Goal: Task Accomplishment & Management: Manage account settings

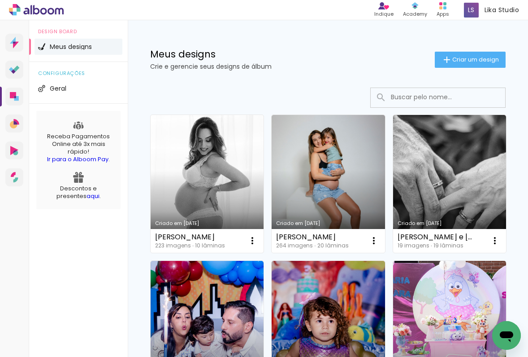
click at [183, 144] on link "Criado em [DATE]" at bounding box center [207, 184] width 113 height 138
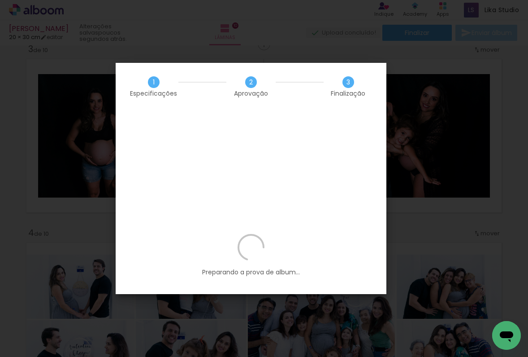
scroll to position [0, 2022]
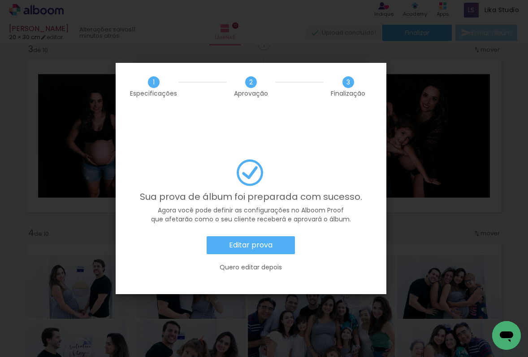
scroll to position [0, 2022]
click at [0, 0] on slot "Editar prova" at bounding box center [0, 0] width 0 height 0
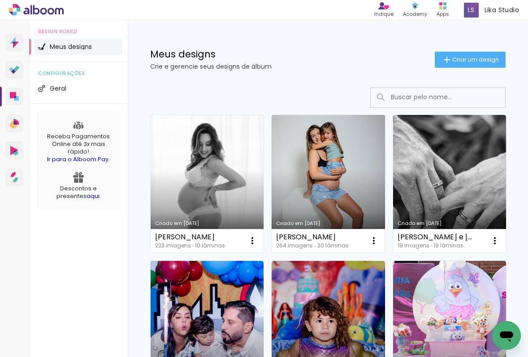
click at [330, 194] on link "Criado em [DATE]" at bounding box center [328, 184] width 113 height 138
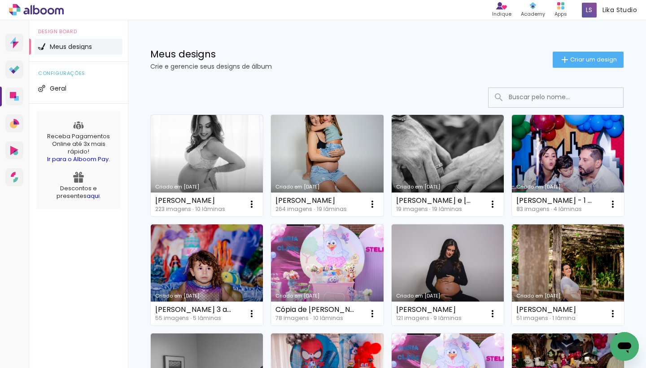
click at [324, 186] on div "Criado em [DATE]" at bounding box center [326, 186] width 103 height 5
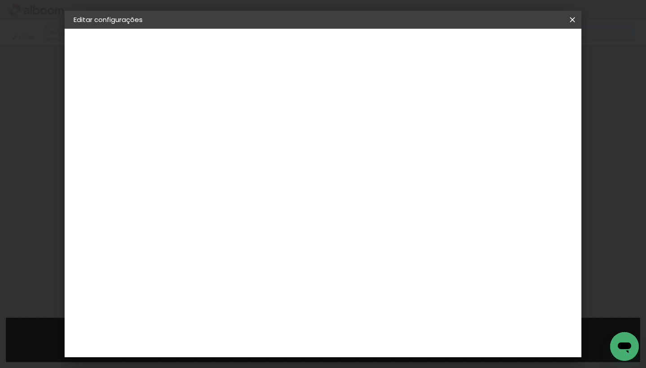
click at [573, 21] on iron-icon at bounding box center [572, 19] width 11 height 9
